Goal: Navigation & Orientation: Find specific page/section

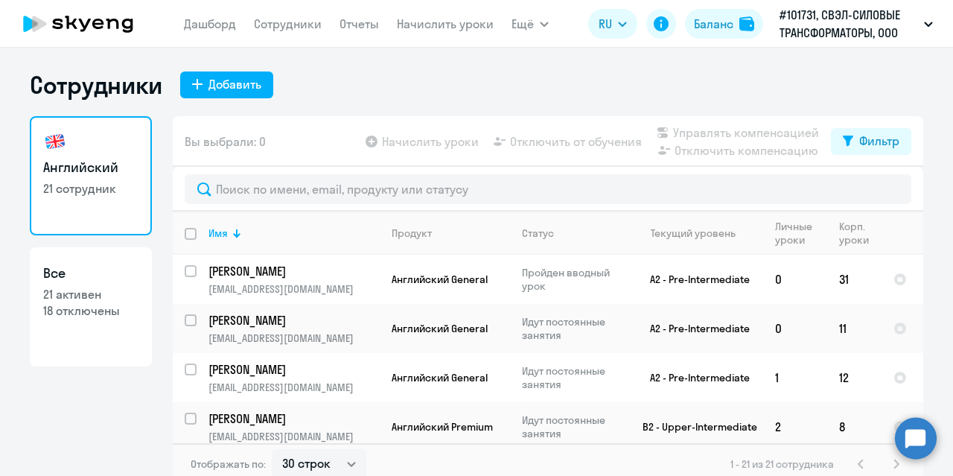
select select "30"
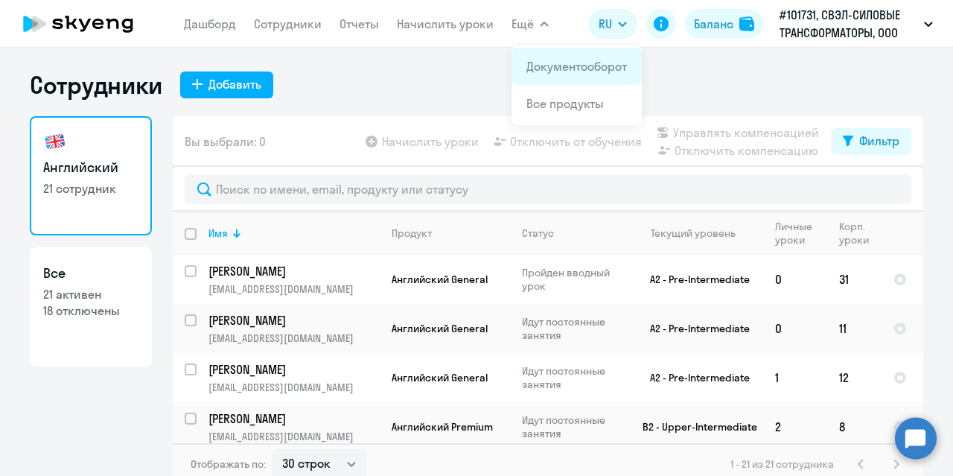
click at [550, 67] on link "Документооборот" at bounding box center [577, 66] width 101 height 15
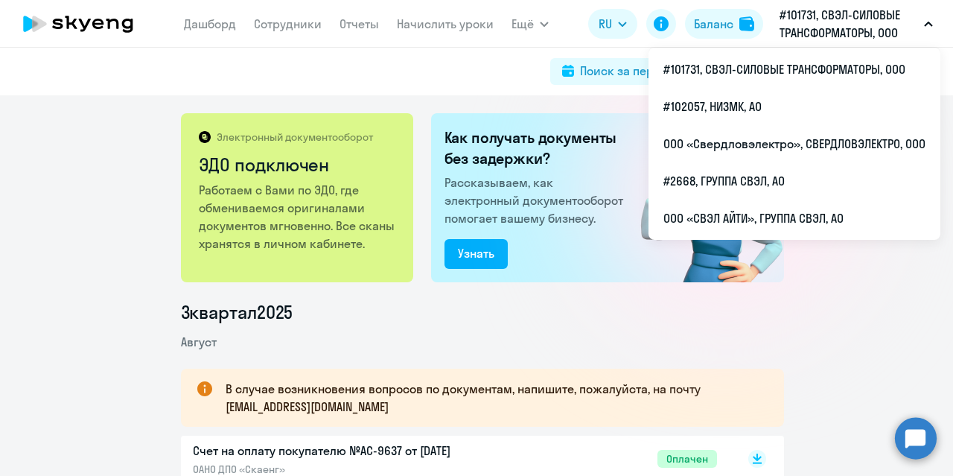
click at [900, 34] on p "#101731, СВЭЛ-СИЛОВЫЕ ТРАНСФОРМАТОРЫ, ООО" at bounding box center [849, 24] width 139 height 36
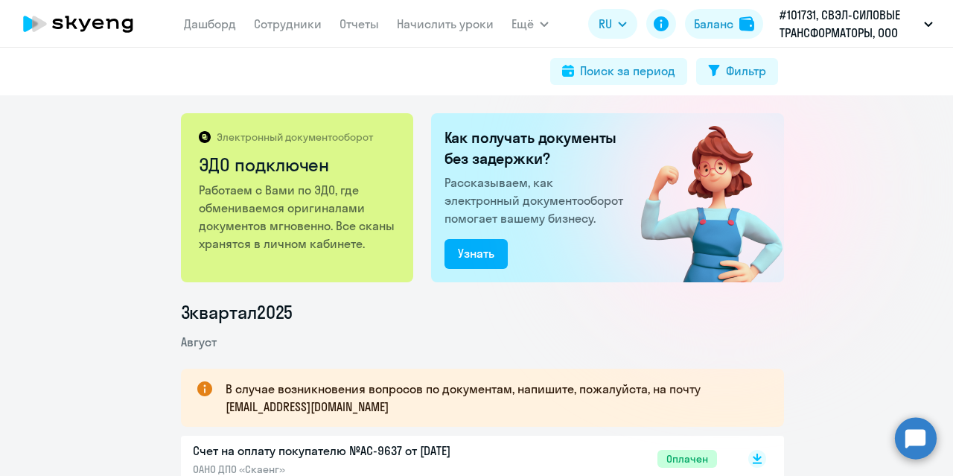
click at [900, 32] on p "#101731, СВЭЛ-СИЛОВЫЕ ТРАНСФОРМАТОРЫ, ООО" at bounding box center [849, 24] width 139 height 36
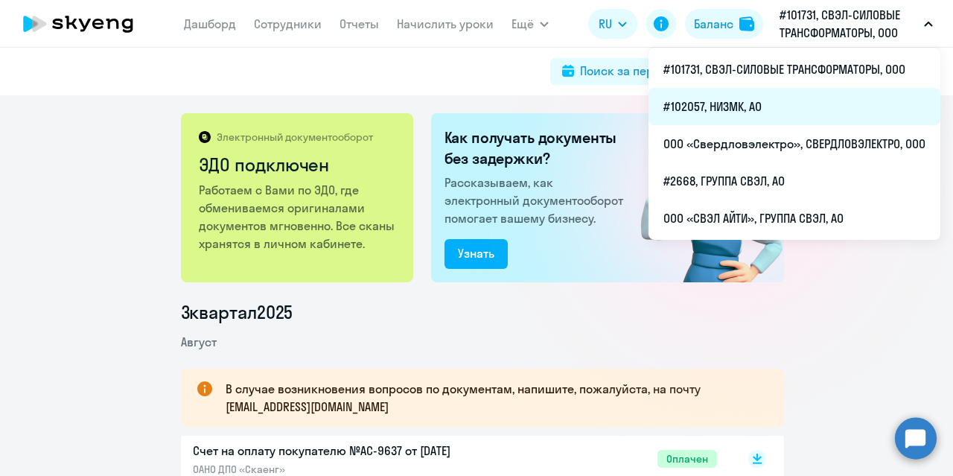
click at [824, 103] on li "#102057, НИЗМК, АО" at bounding box center [795, 106] width 292 height 37
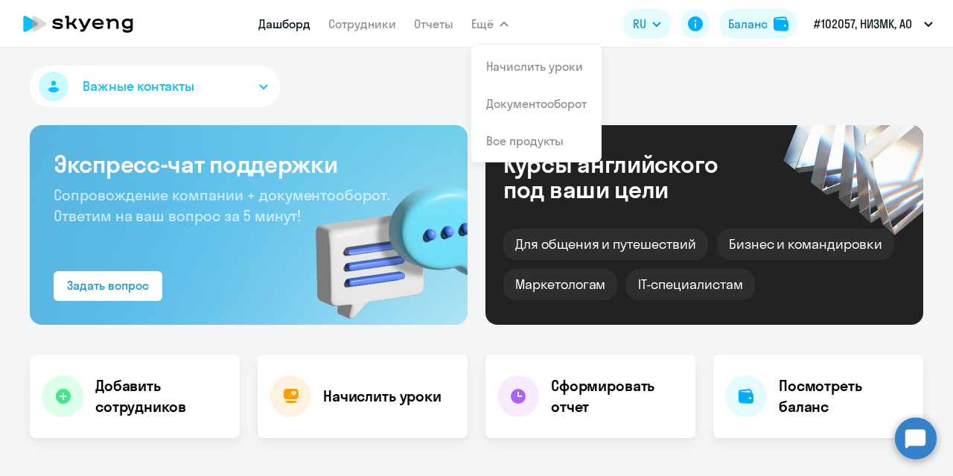
select select "30"
click at [486, 25] on span "Ещё" at bounding box center [482, 24] width 22 height 18
click at [483, 26] on span "Ещё" at bounding box center [482, 24] width 22 height 18
click at [526, 102] on link "Документооборот" at bounding box center [536, 103] width 101 height 15
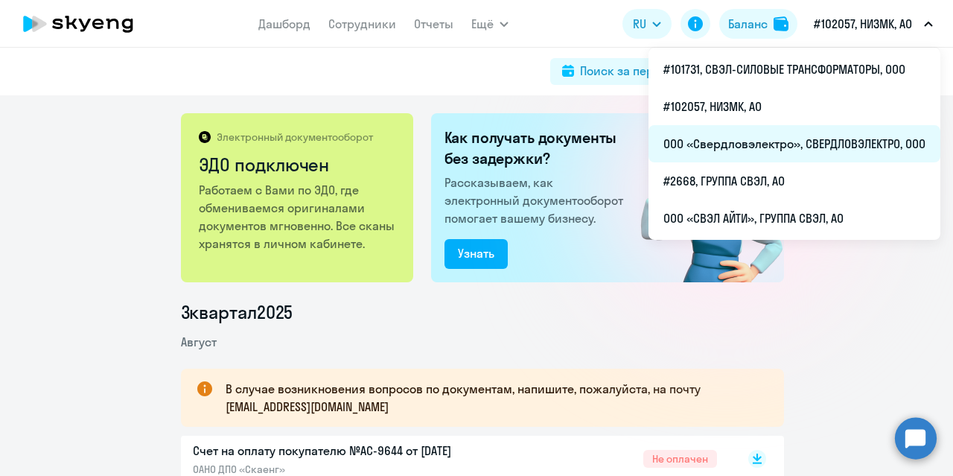
click at [760, 147] on li "ООО «Свердловэлектро», СВЕРДЛОВЭЛЕКТРО, ООО" at bounding box center [795, 143] width 292 height 37
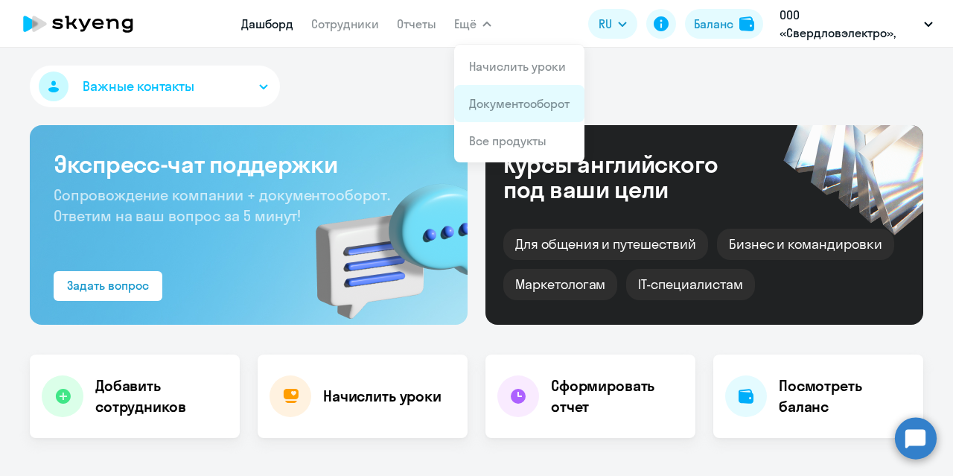
click at [514, 104] on link "Документооборот" at bounding box center [519, 103] width 101 height 15
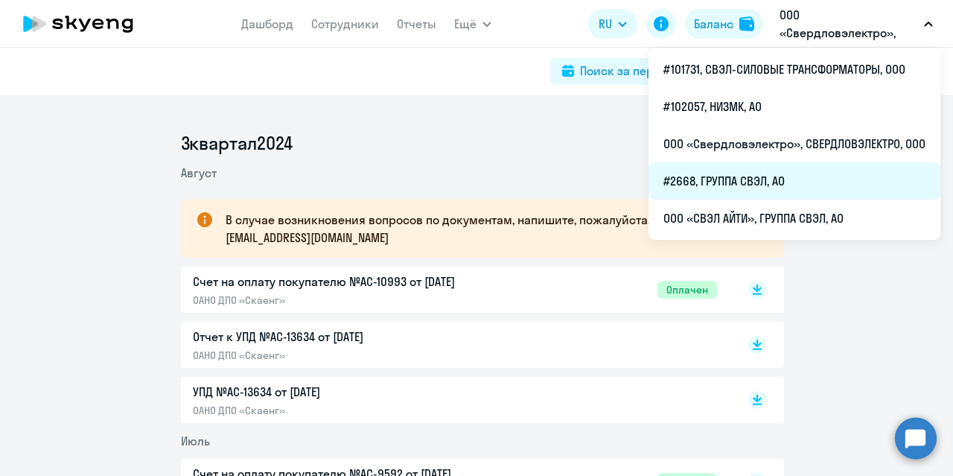
click at [796, 176] on li "#2668, ГРУППА СВЭЛ, АО" at bounding box center [795, 180] width 292 height 37
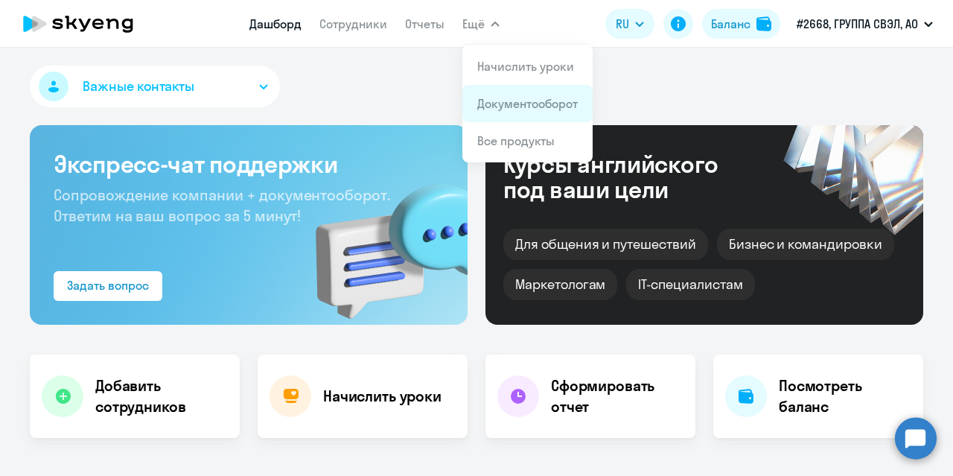
click at [512, 109] on link "Документооборот" at bounding box center [527, 103] width 101 height 15
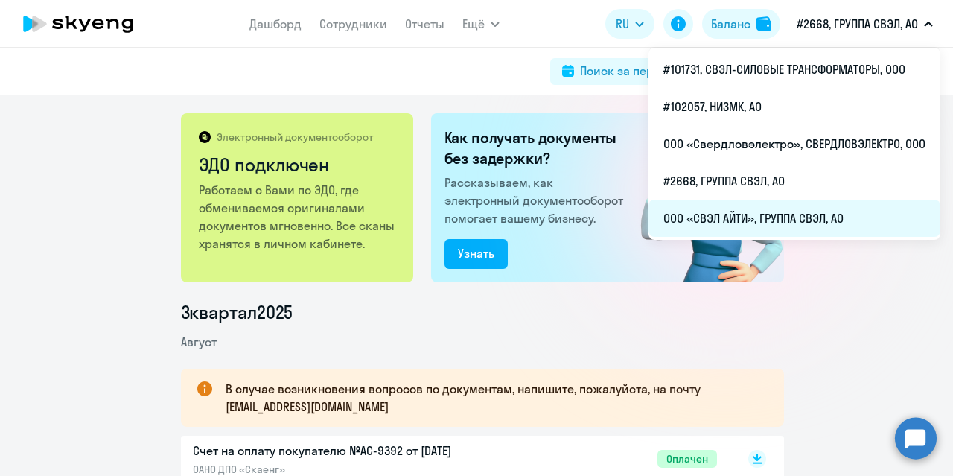
click at [763, 217] on li "ООО «СВЭЛ АЙТИ», ГРУППА СВЭЛ, АО" at bounding box center [795, 218] width 292 height 37
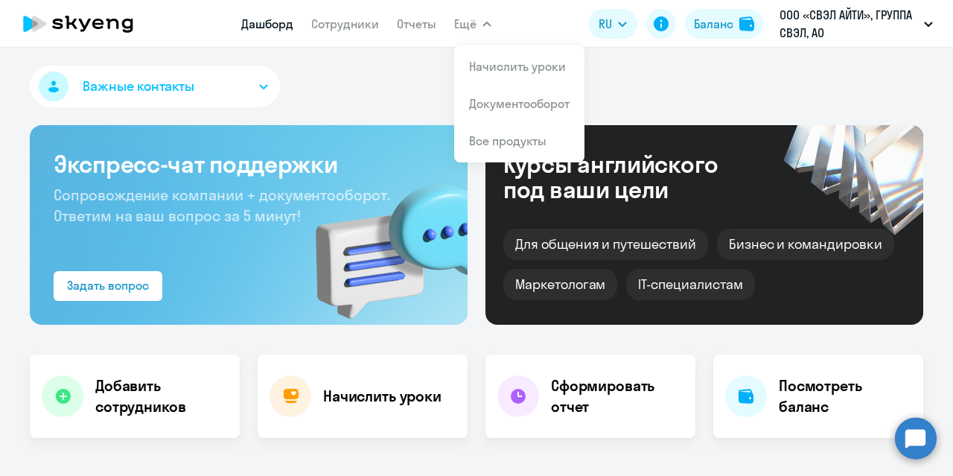
select select "30"
click at [503, 104] on link "Документооборот" at bounding box center [519, 103] width 101 height 15
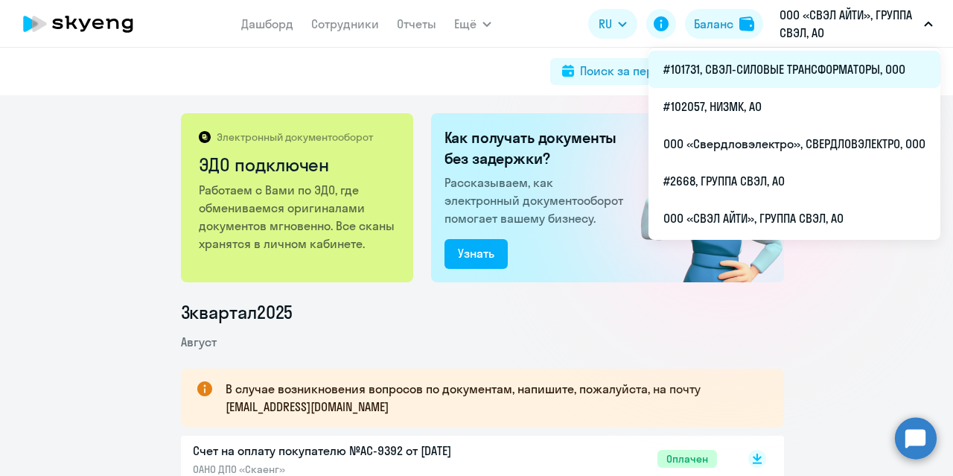
click at [824, 71] on li "#101731, СВЭЛ-СИЛОВЫЕ ТРАНСФОРМАТОРЫ, ООО" at bounding box center [795, 69] width 292 height 37
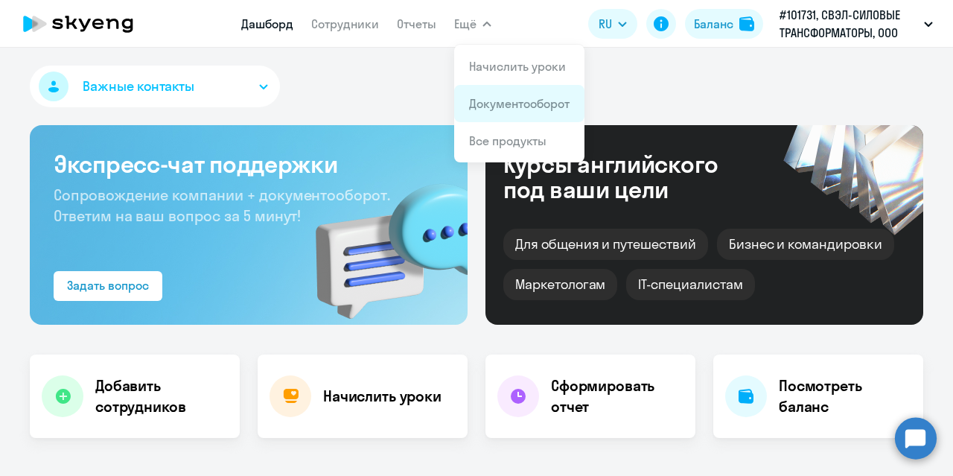
click at [499, 108] on link "Документооборот" at bounding box center [519, 103] width 101 height 15
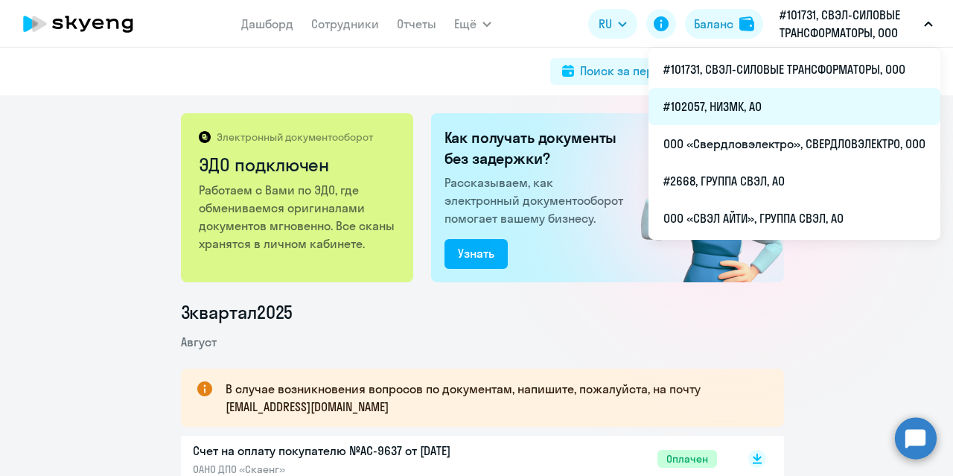
click at [786, 104] on li "#102057, НИЗМК, АО" at bounding box center [795, 106] width 292 height 37
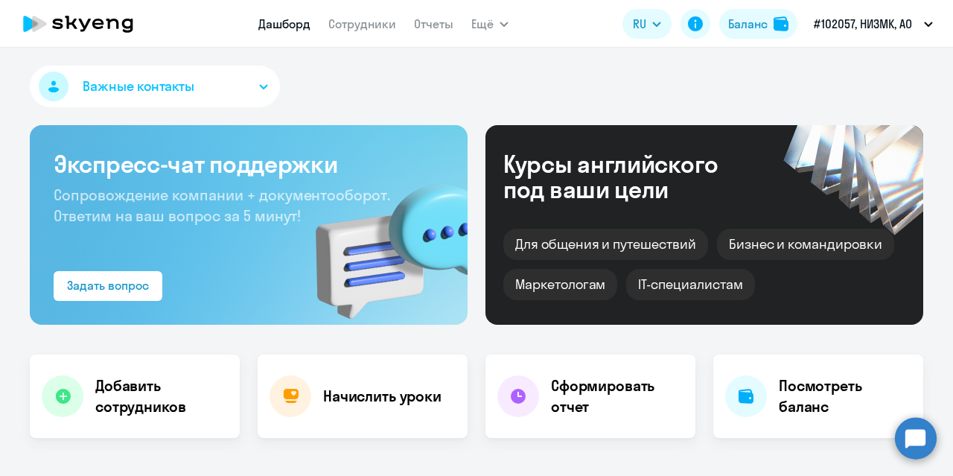
scroll to position [74, 0]
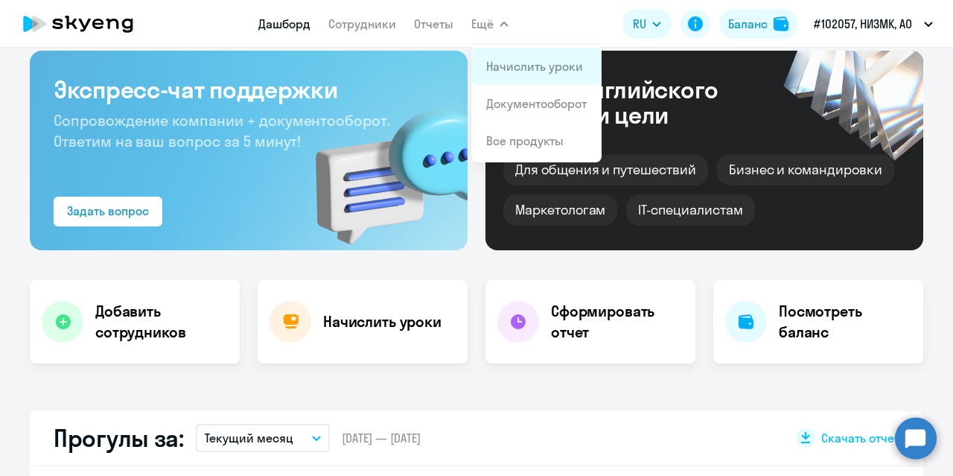
select select "30"
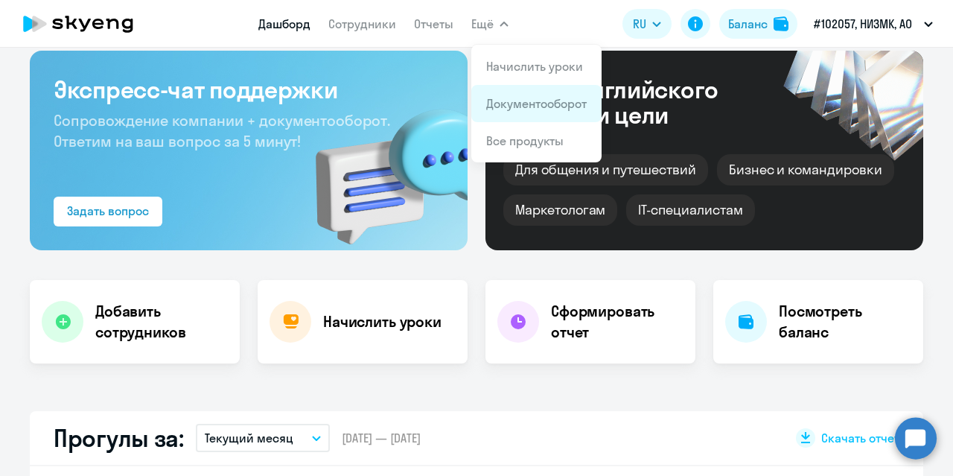
click at [509, 98] on link "Документооборот" at bounding box center [536, 103] width 101 height 15
